Goal: Task Accomplishment & Management: Manage account settings

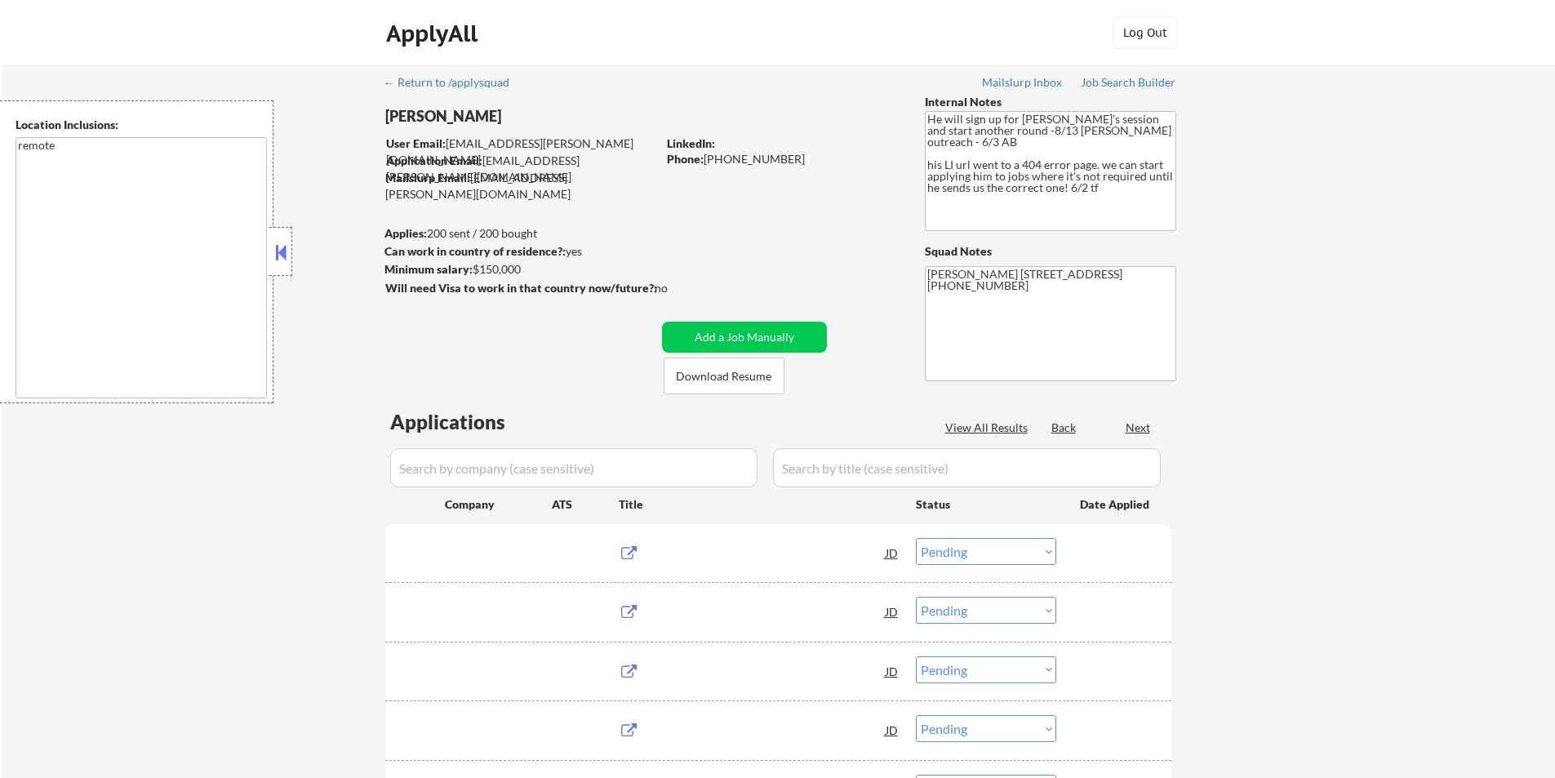
select select ""pending""
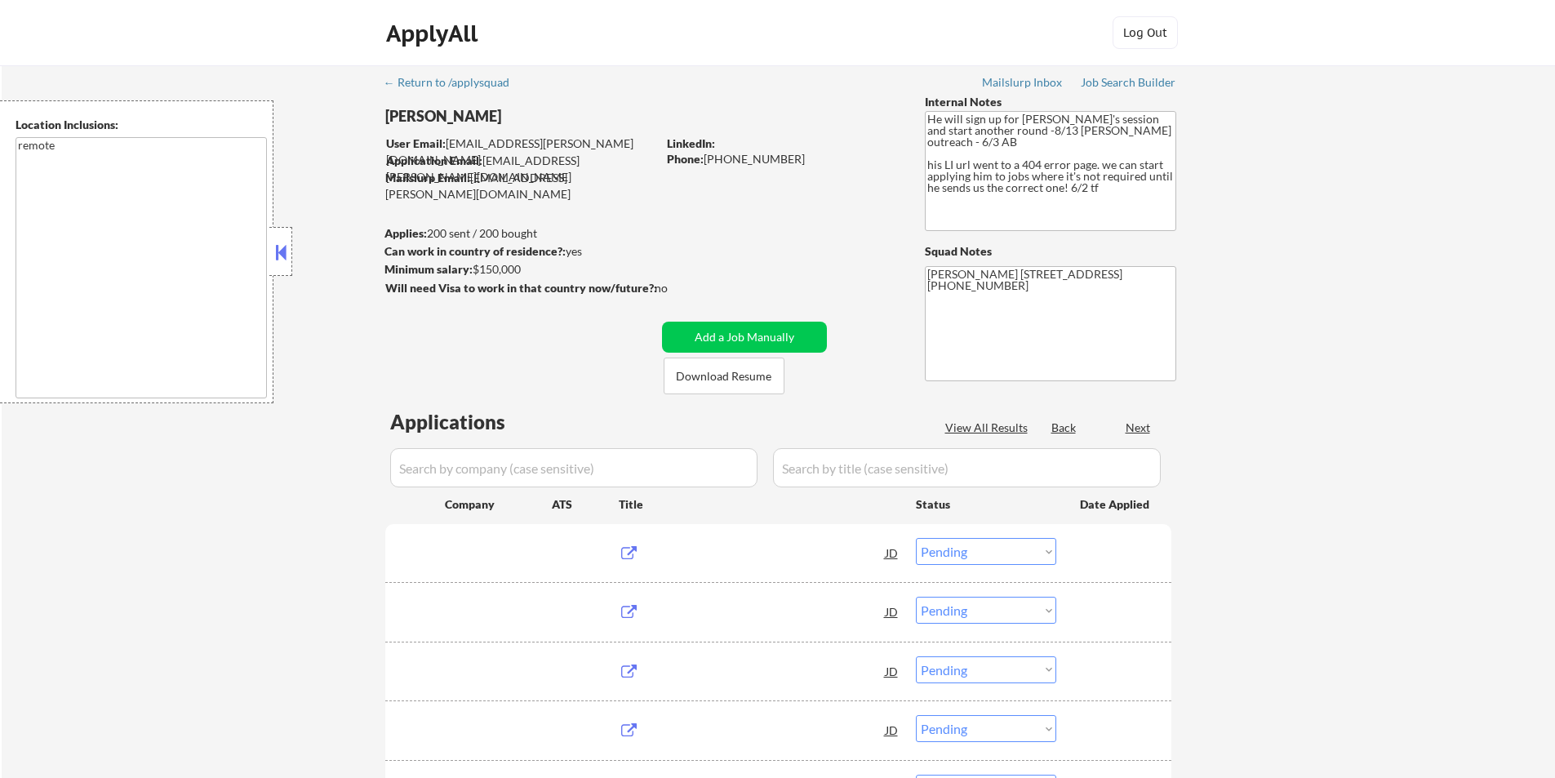
select select ""pending""
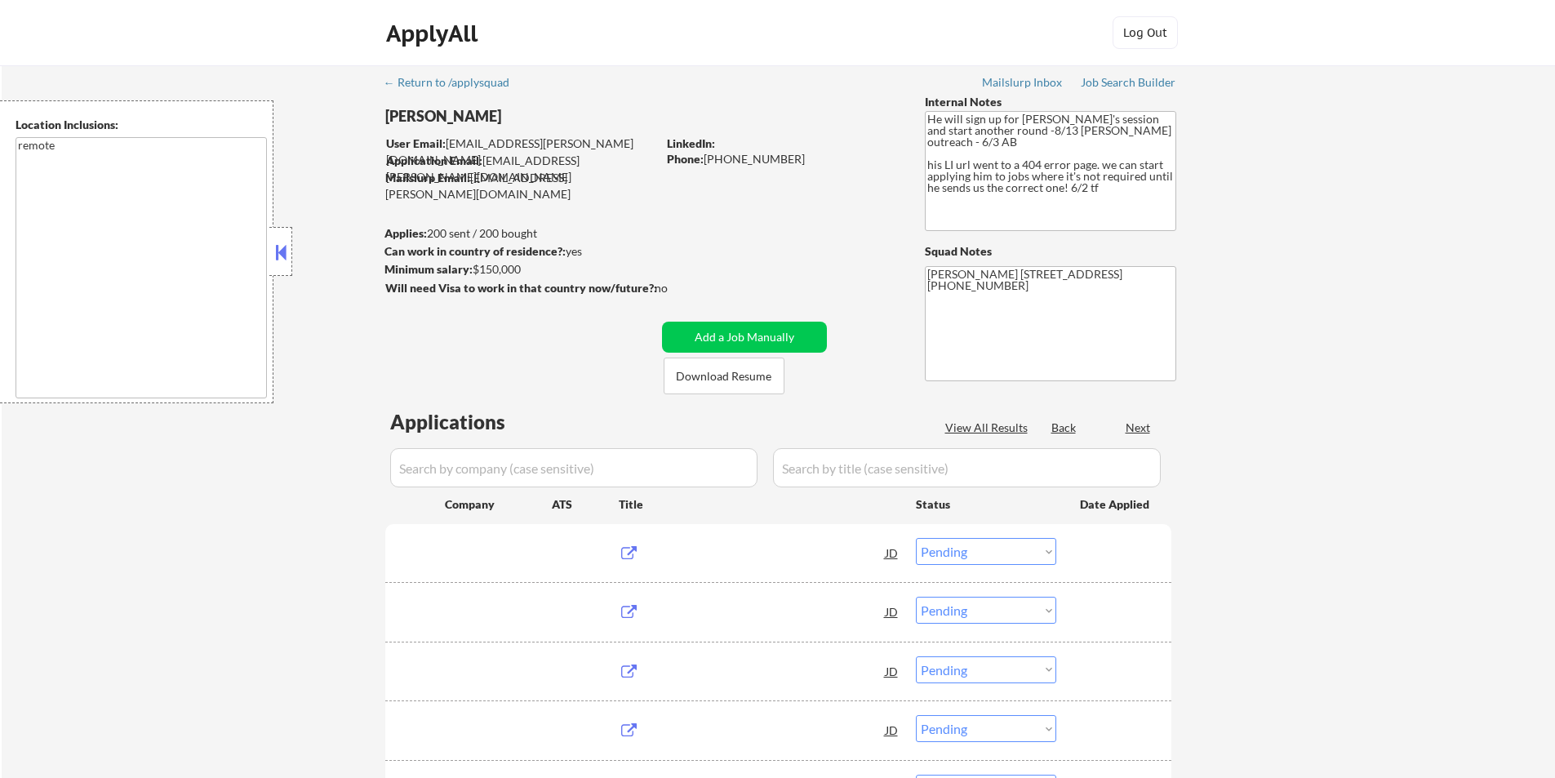
select select ""pending""
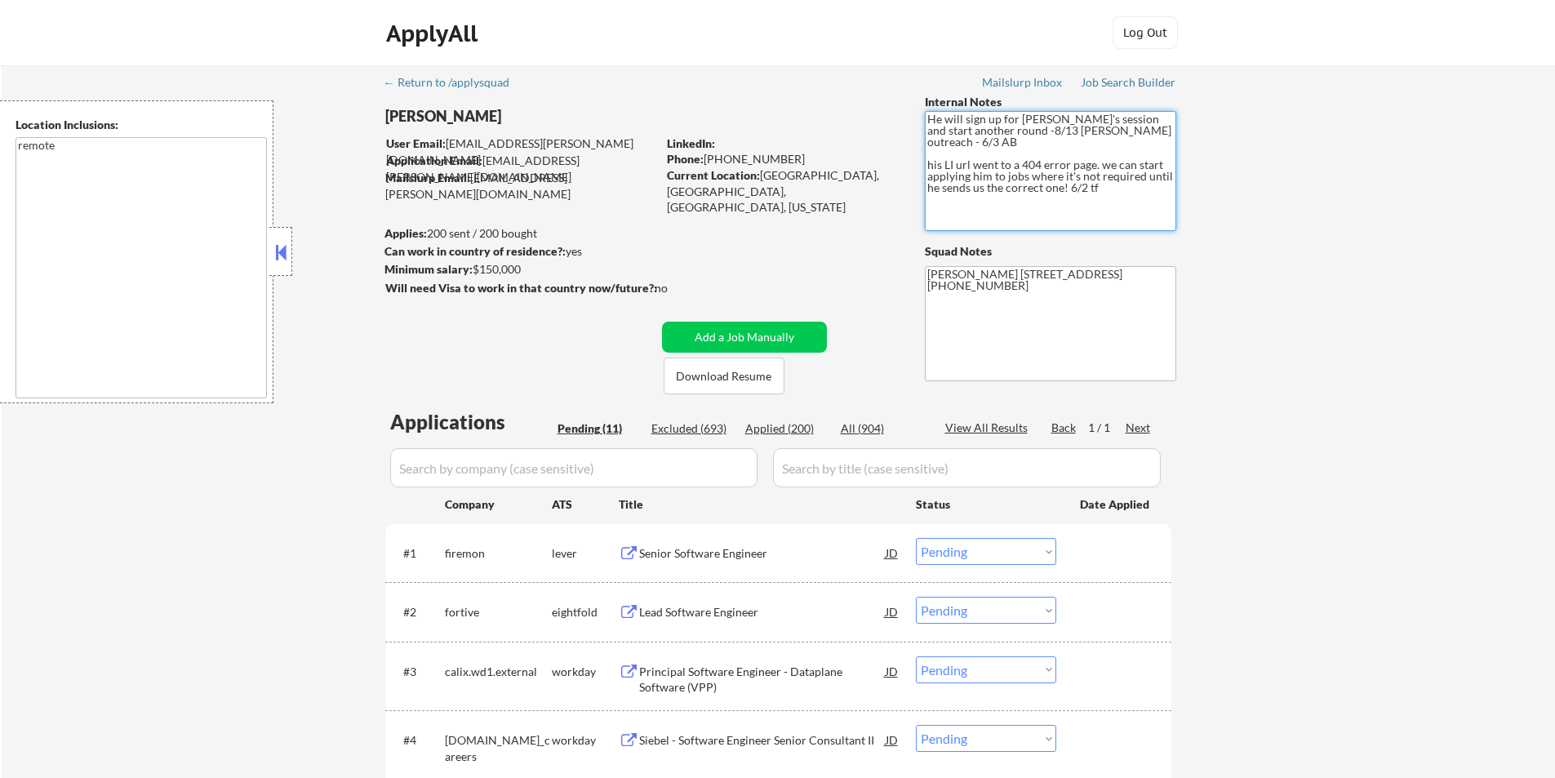
drag, startPoint x: 1015, startPoint y: 132, endPoint x: 926, endPoint y: 122, distance: 89.6
click at [926, 122] on textarea "He will sign up for [PERSON_NAME]'s session and start another round -8/13 [PERS…" at bounding box center [1050, 171] width 251 height 120
